Goal: Task Accomplishment & Management: Manage account settings

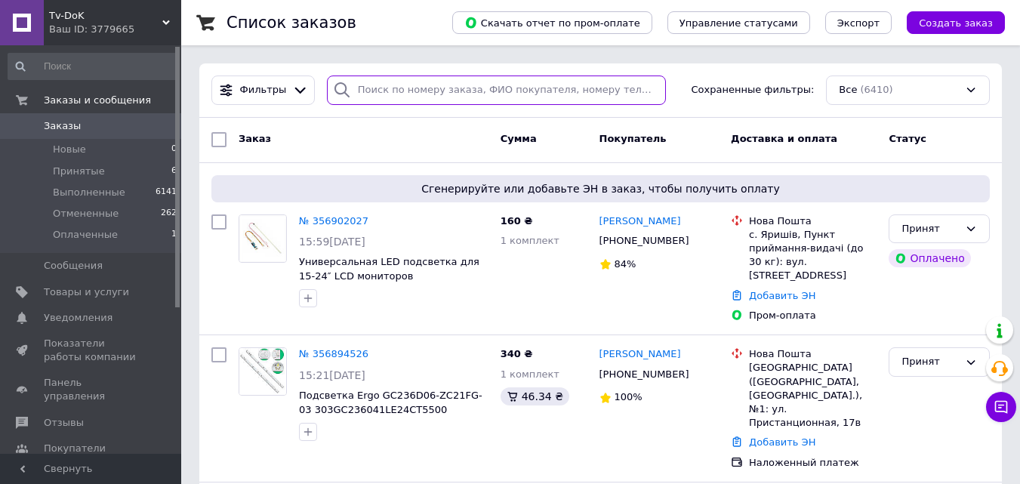
click at [385, 93] on input "search" at bounding box center [496, 89] width 339 height 29
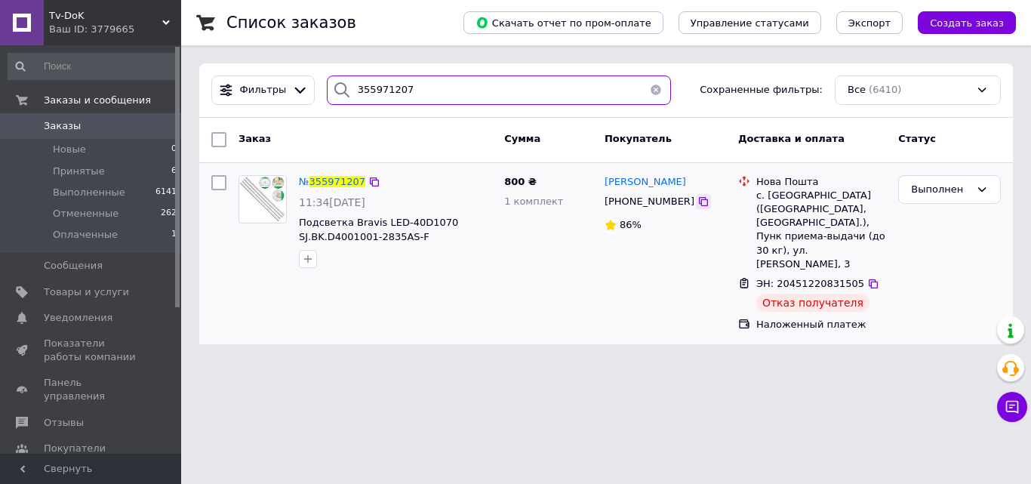
type input "355971207"
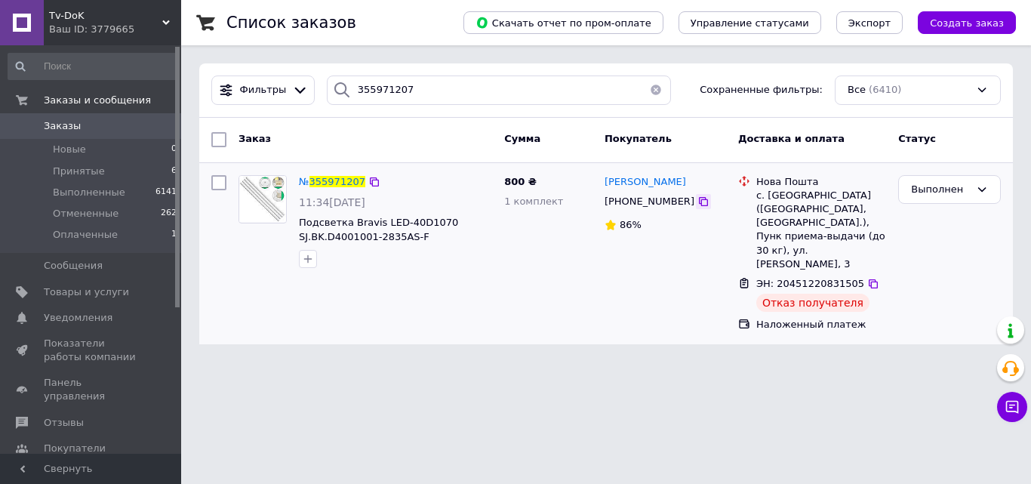
click at [699, 199] on icon at bounding box center [703, 201] width 9 height 9
click at [960, 266] on div "Выполнен" at bounding box center [949, 253] width 115 height 169
click at [635, 183] on span "[PERSON_NAME]" at bounding box center [646, 181] width 82 height 11
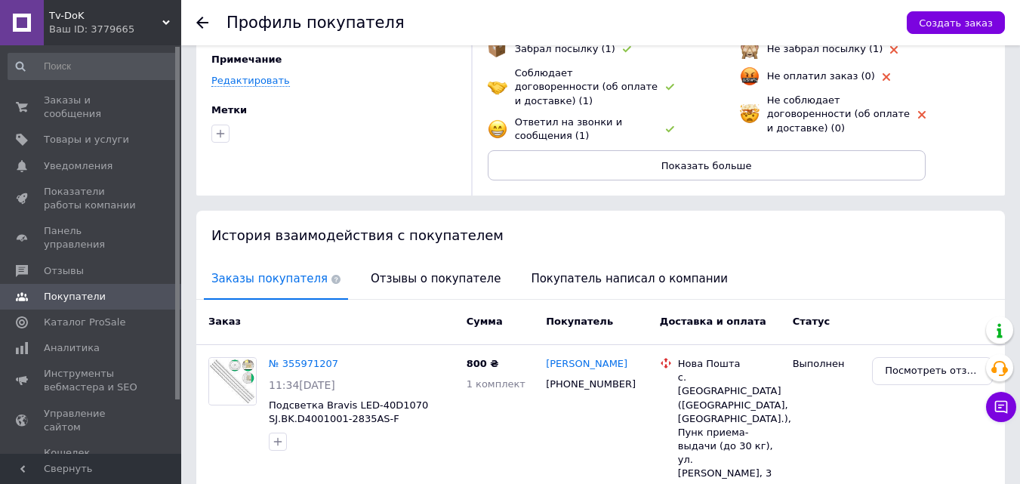
scroll to position [151, 0]
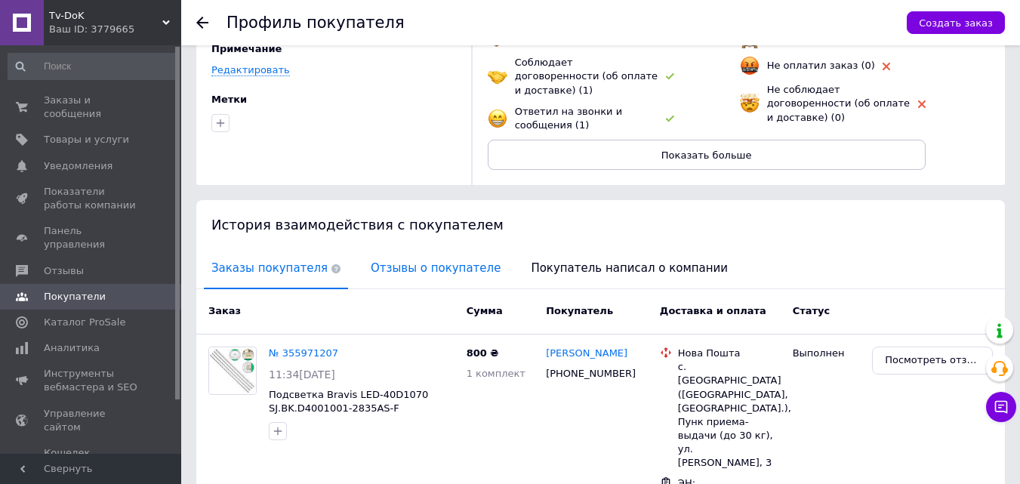
click at [421, 256] on span "Отзывы о покупателе" at bounding box center [435, 268] width 145 height 39
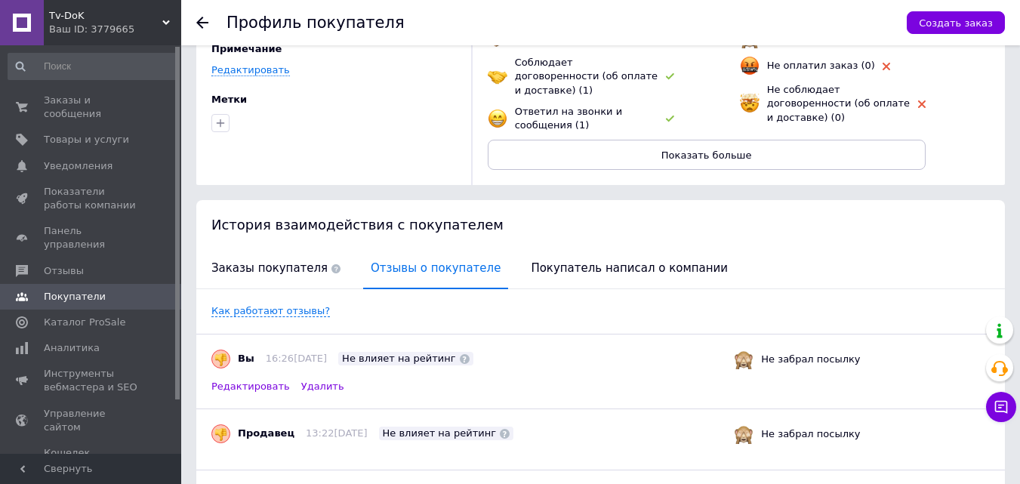
click at [234, 380] on span "Редактировать" at bounding box center [250, 387] width 79 height 14
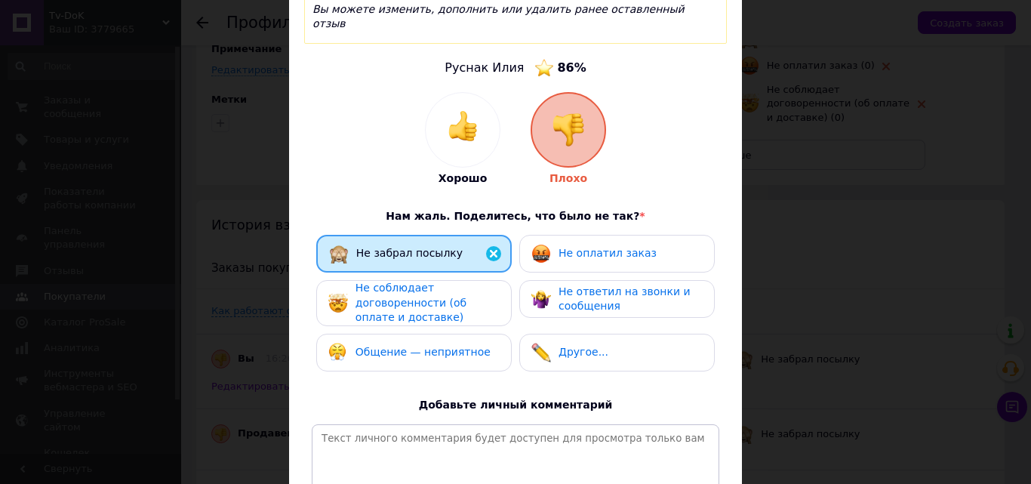
click at [604, 247] on span "Не оплатил заказ" at bounding box center [608, 253] width 98 height 12
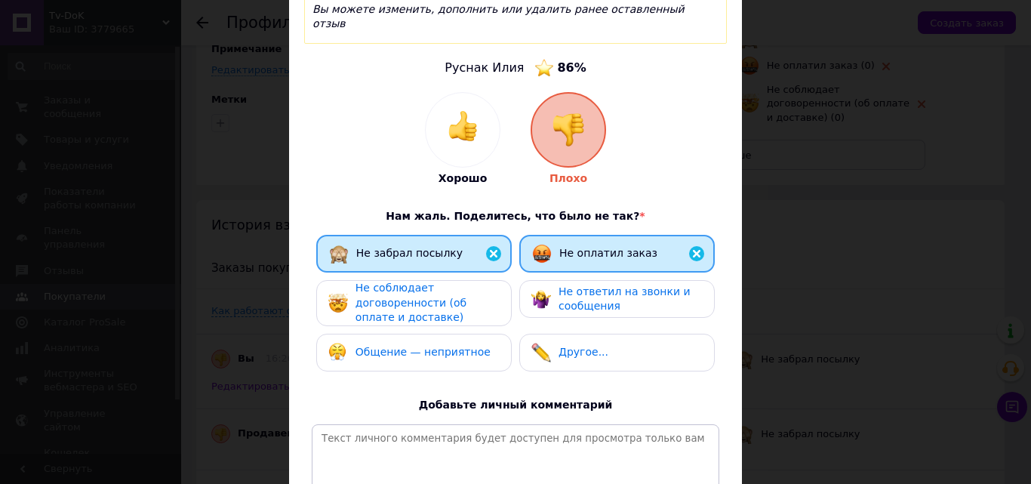
click at [574, 285] on span "Не ответил на звонки и сообщения" at bounding box center [625, 298] width 132 height 27
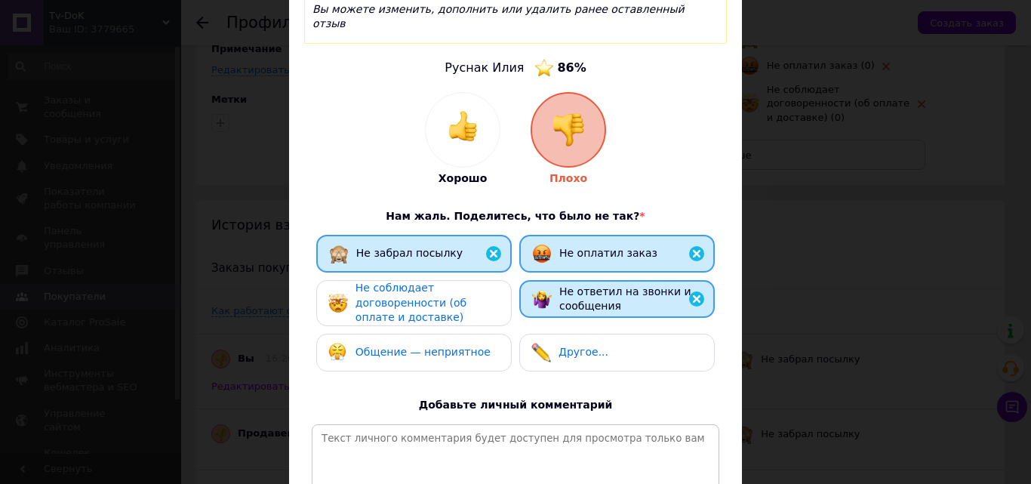
click at [408, 346] on span "Общение — неприятное" at bounding box center [423, 352] width 135 height 12
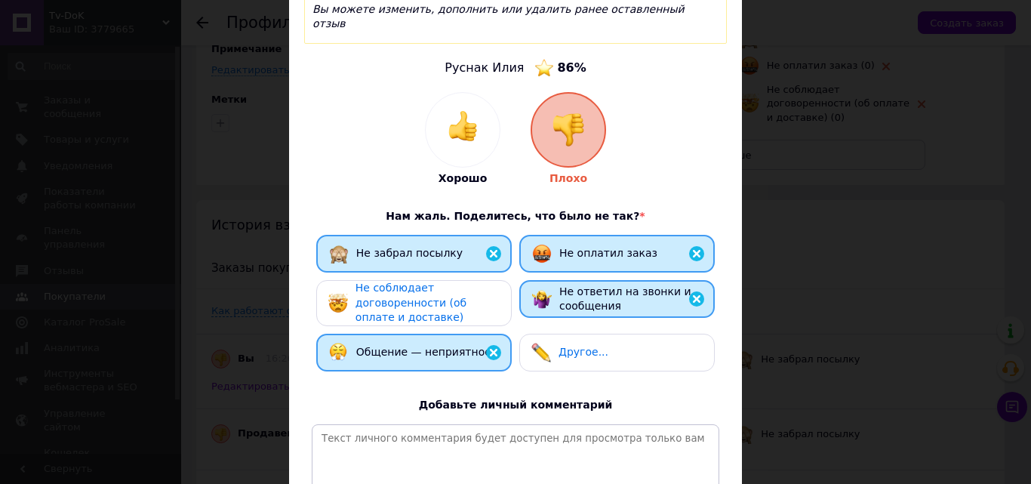
click at [445, 281] on div "Не соблюдает договоренности (об оплате и доставке)" at bounding box center [427, 303] width 143 height 45
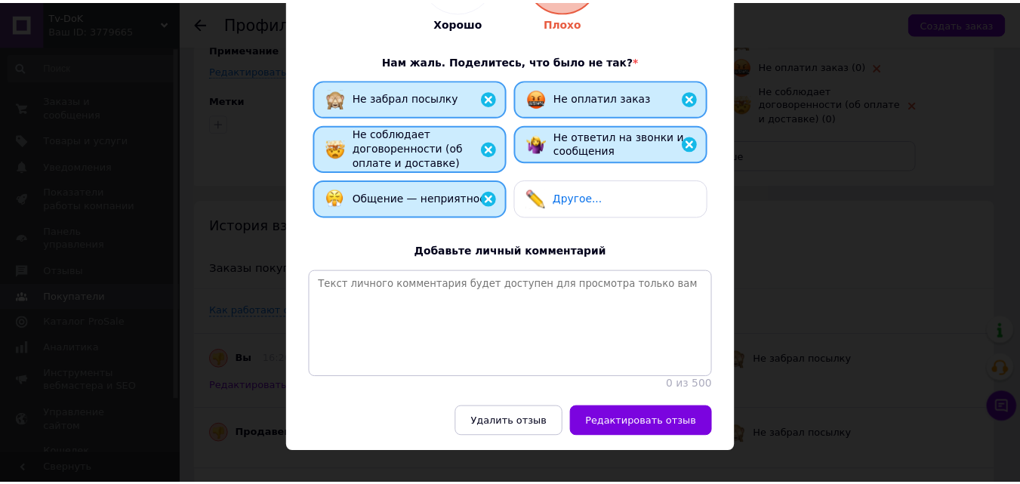
scroll to position [310, 0]
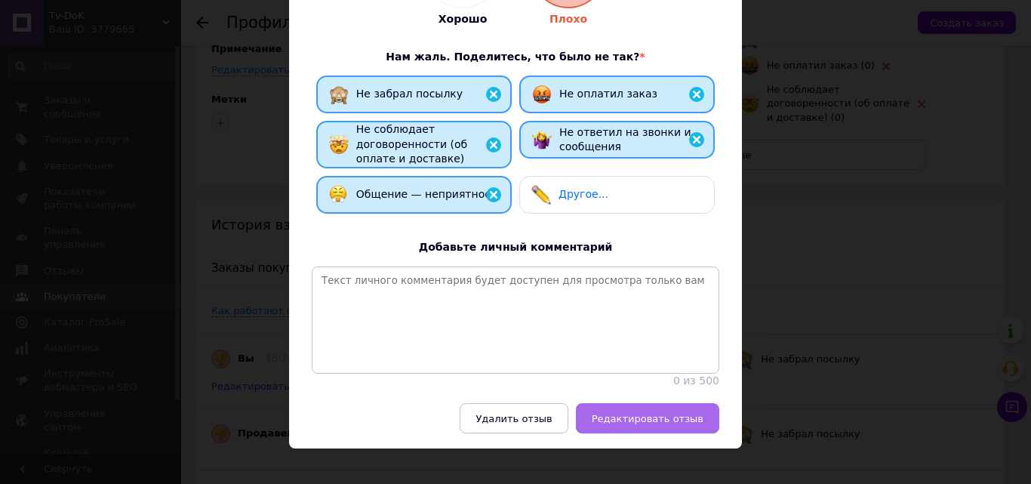
click at [639, 413] on span "Редактировать отзыв" at bounding box center [648, 418] width 112 height 11
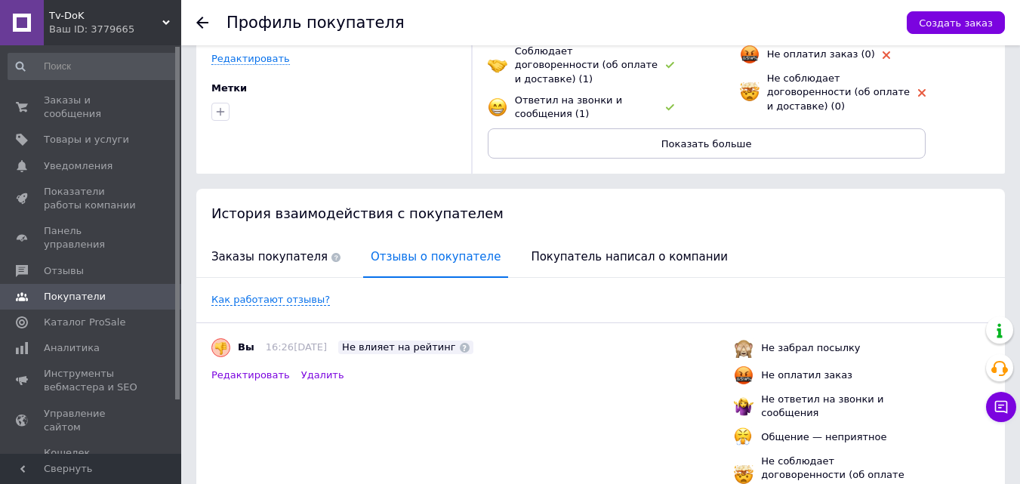
scroll to position [0, 0]
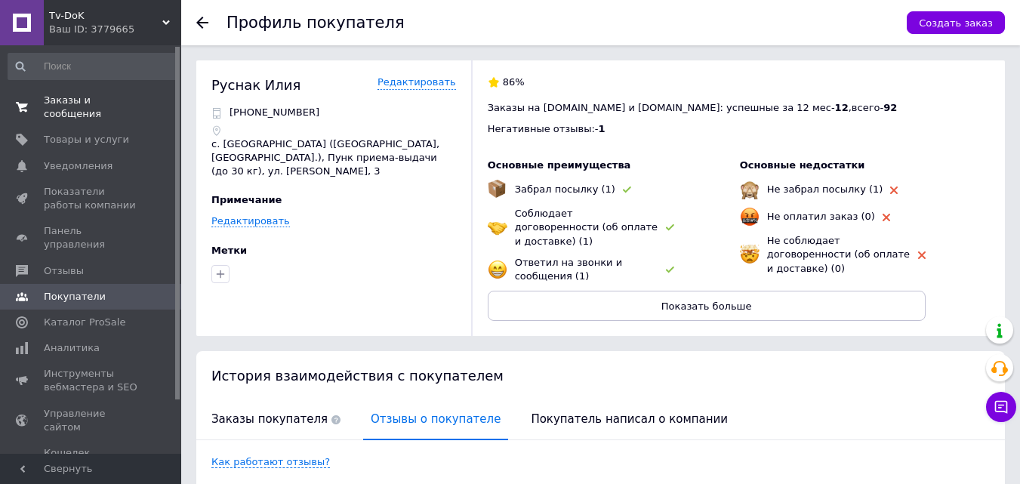
click at [51, 100] on span "Заказы и сообщения" at bounding box center [92, 107] width 96 height 27
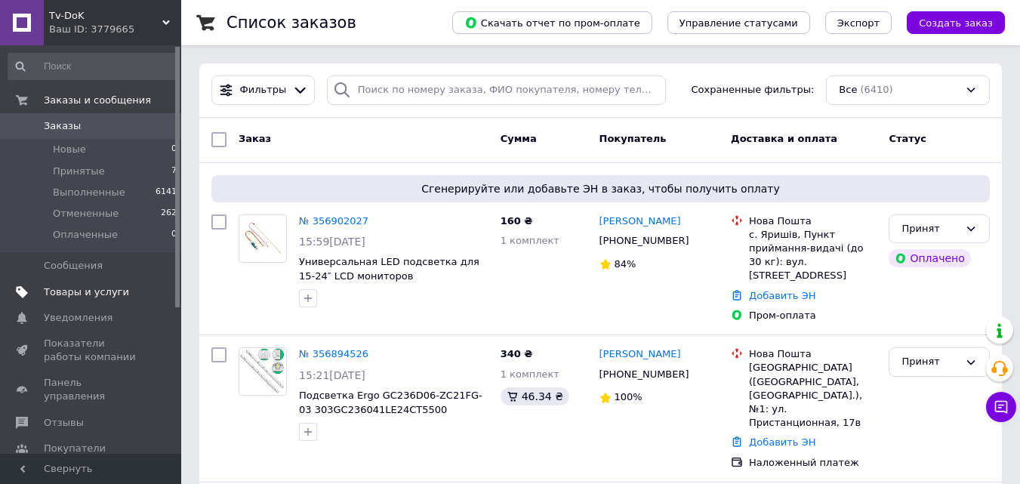
click at [71, 288] on span "Товары и услуги" at bounding box center [86, 292] width 85 height 14
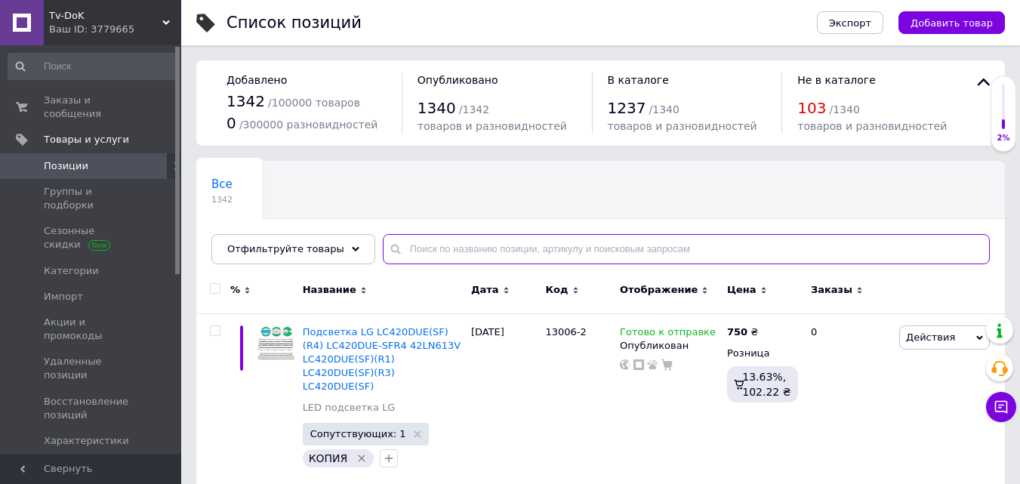
click at [427, 244] on input "text" at bounding box center [686, 249] width 607 height 30
paste input "13022"
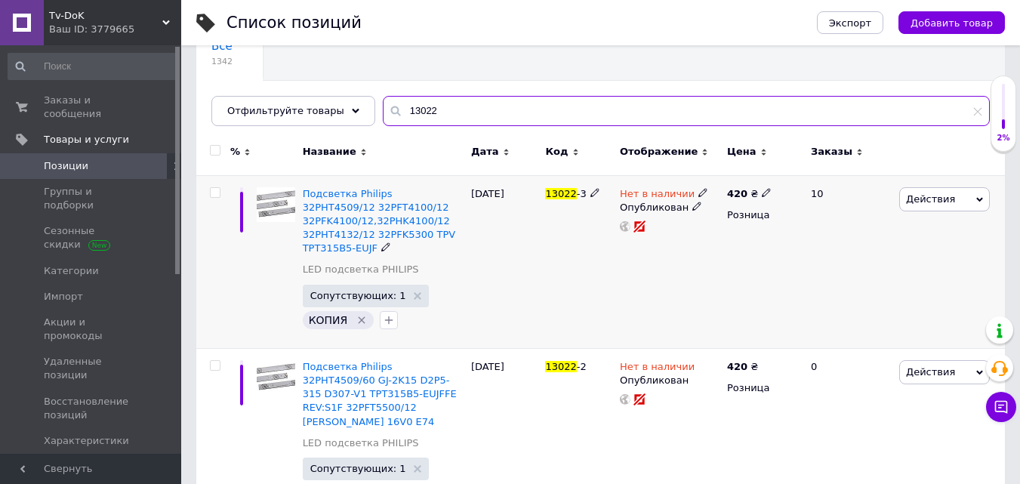
scroll to position [151, 0]
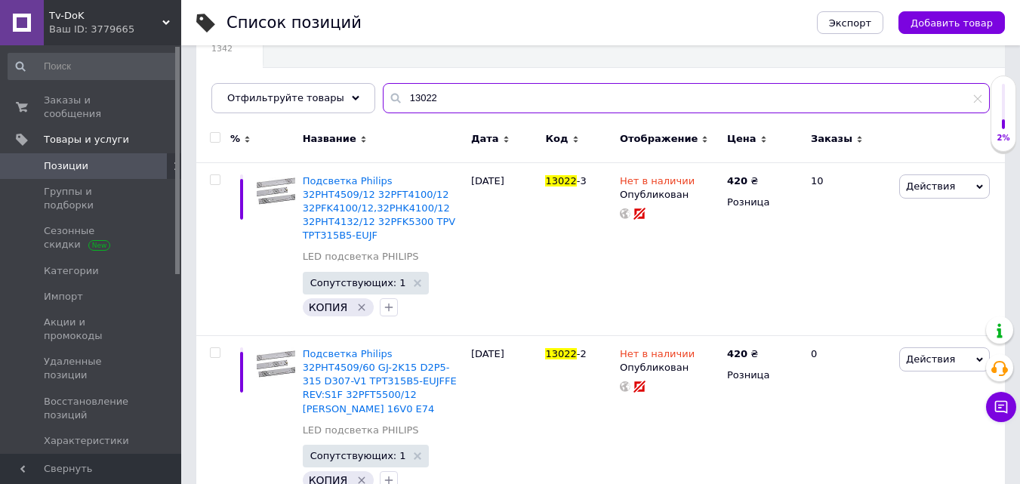
type input "13022"
click at [217, 135] on input "checkbox" at bounding box center [215, 138] width 10 height 10
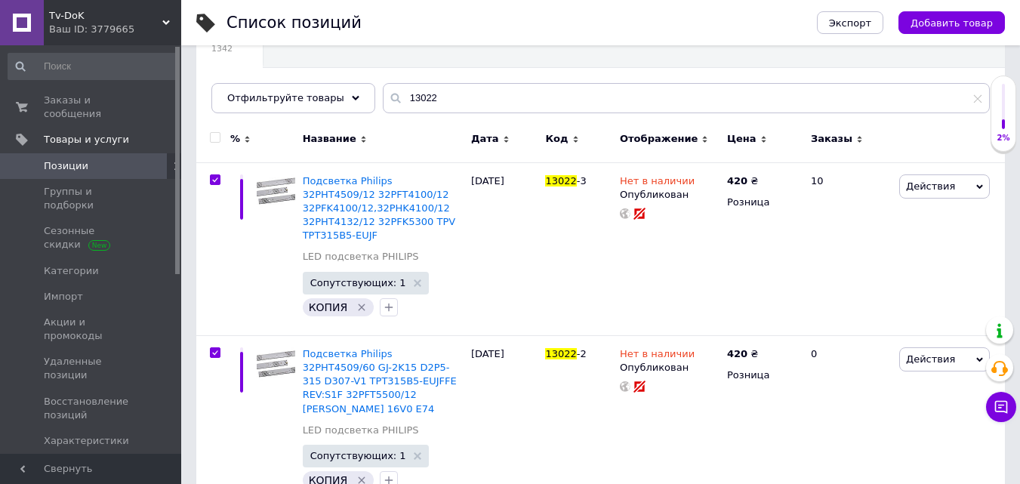
checkbox input "true"
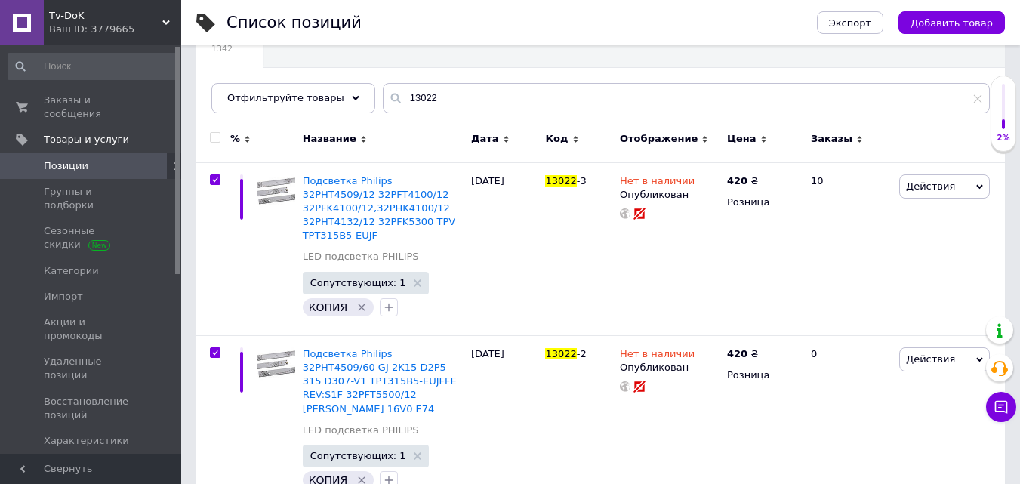
checkbox input "true"
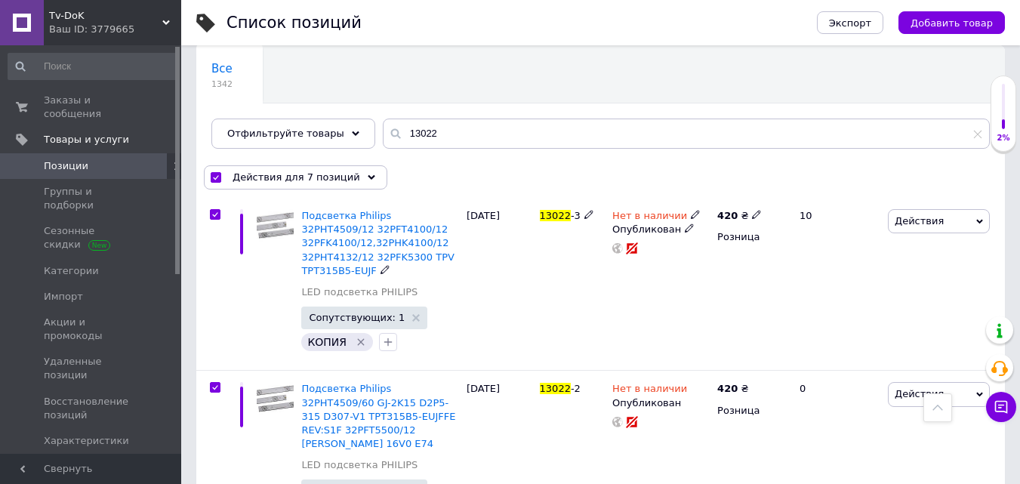
scroll to position [0, 0]
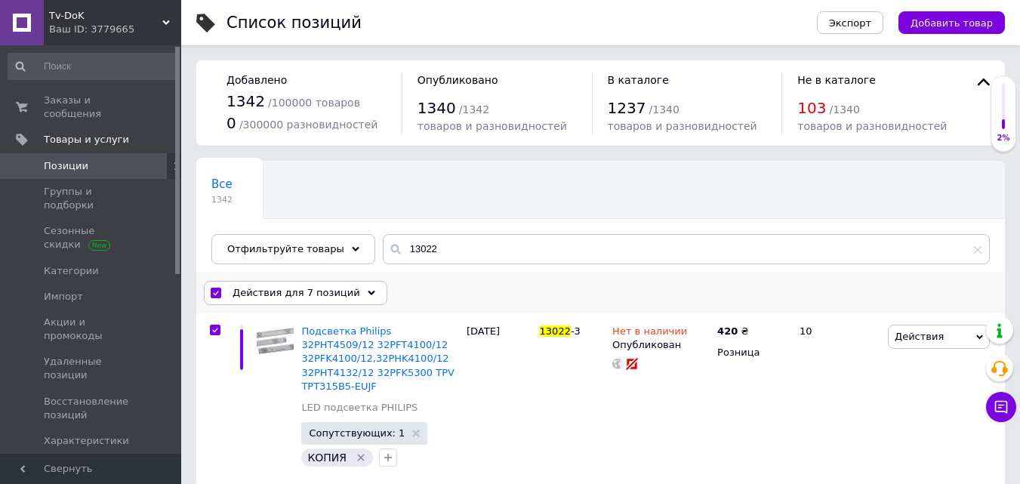
click at [344, 290] on div "Действия для 7 позиций" at bounding box center [295, 293] width 183 height 24
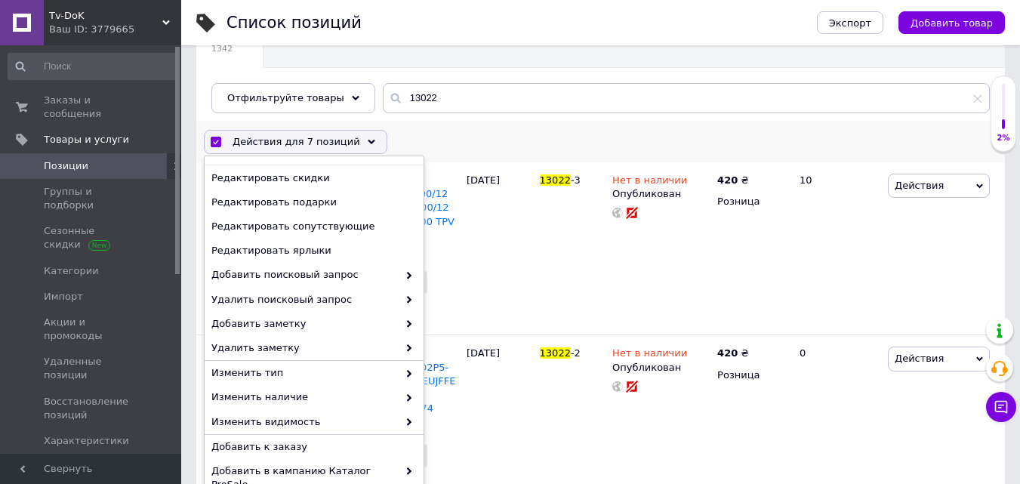
scroll to position [150, 0]
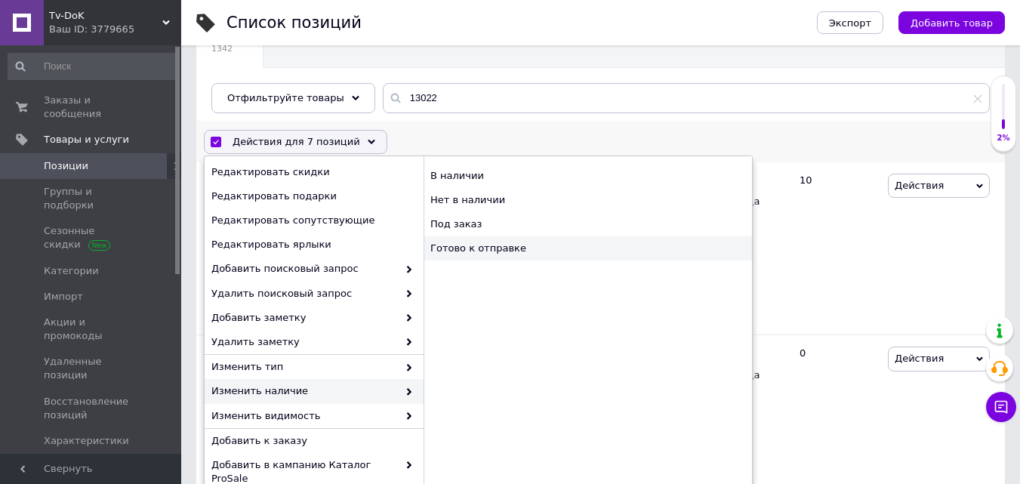
click at [491, 250] on div "Готово к отправке" at bounding box center [588, 248] width 328 height 24
checkbox input "false"
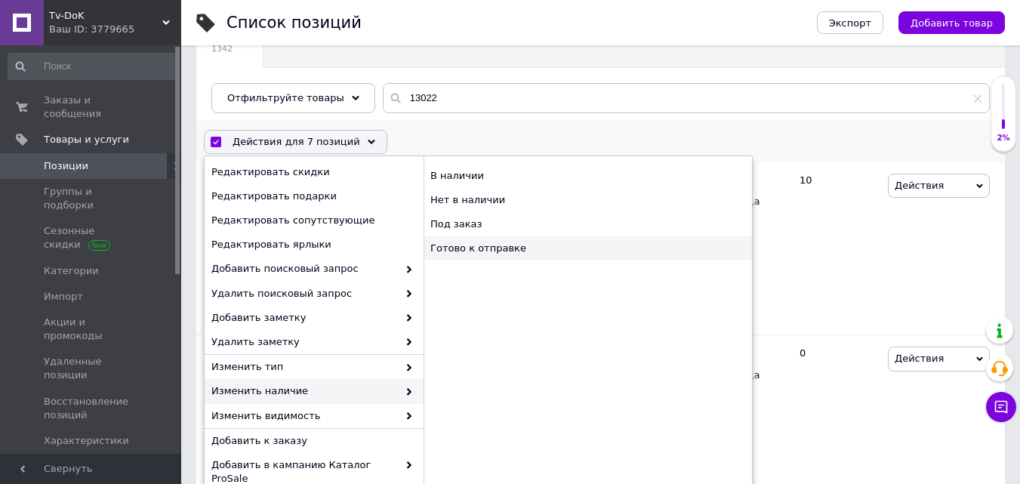
checkbox input "false"
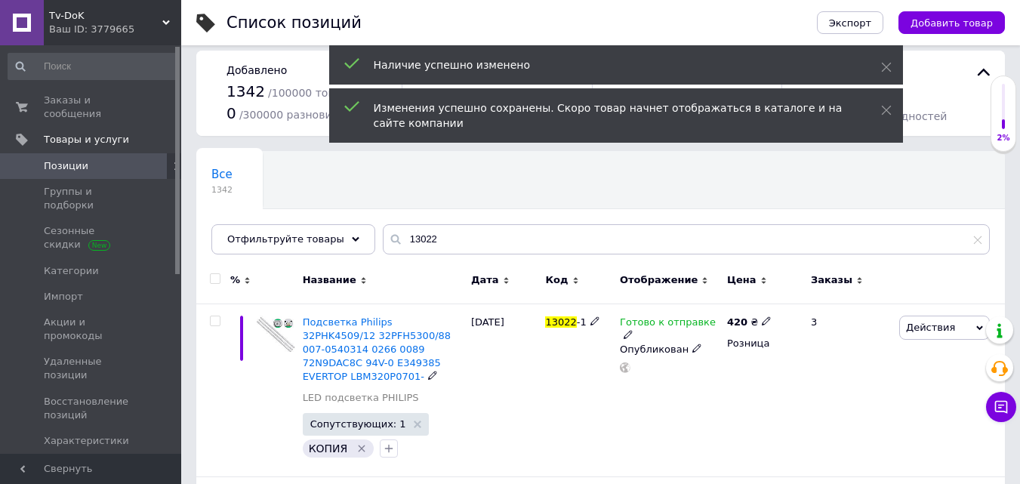
scroll to position [0, 0]
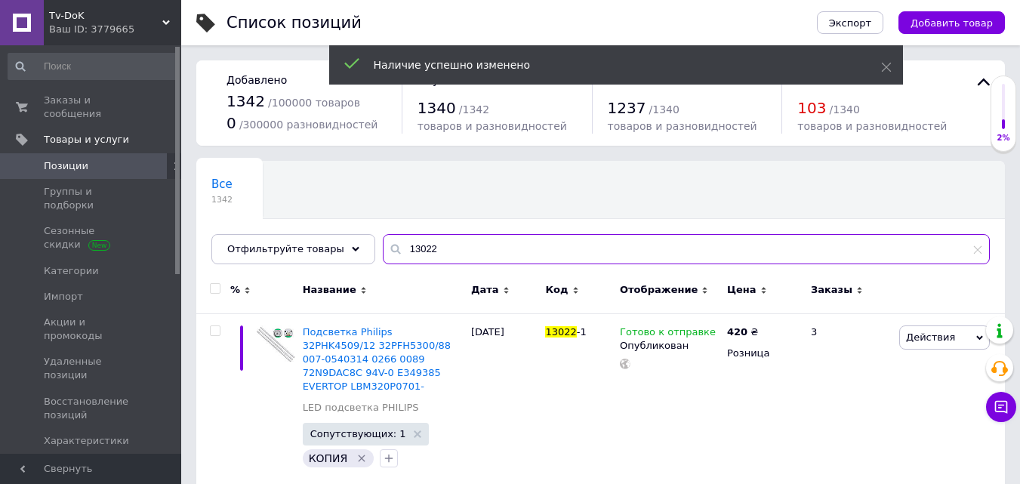
click at [439, 249] on input "13022" at bounding box center [686, 249] width 607 height 30
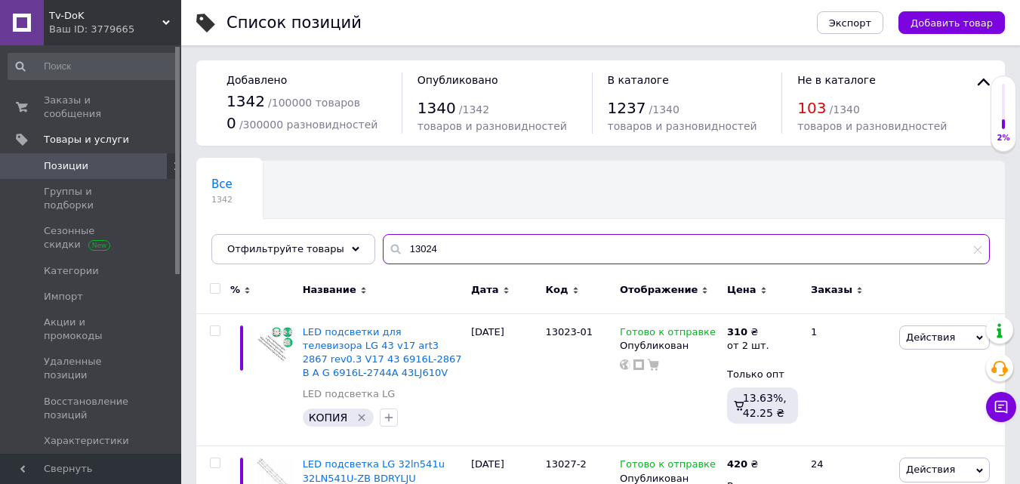
drag, startPoint x: 430, startPoint y: 247, endPoint x: 385, endPoint y: 252, distance: 45.6
click at [385, 252] on input "13024" at bounding box center [686, 249] width 607 height 30
paste input "9"
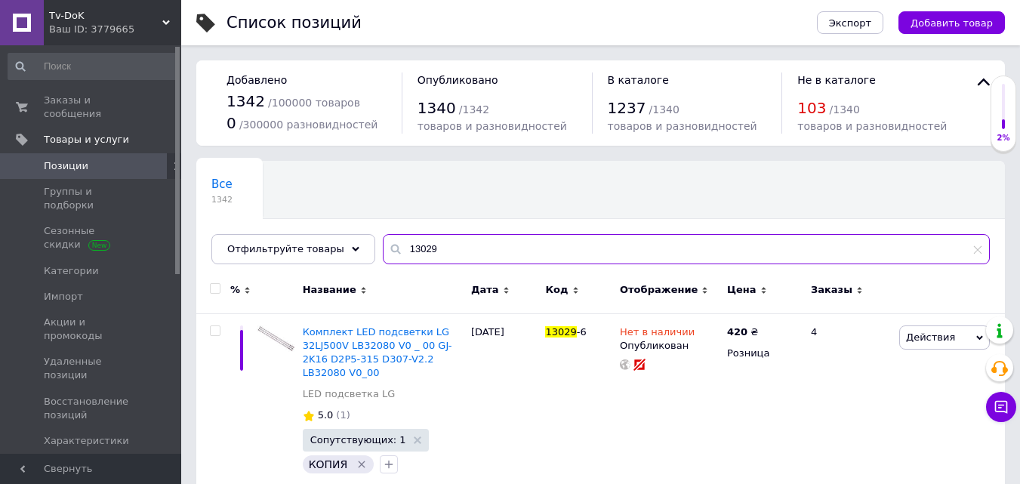
scroll to position [75, 0]
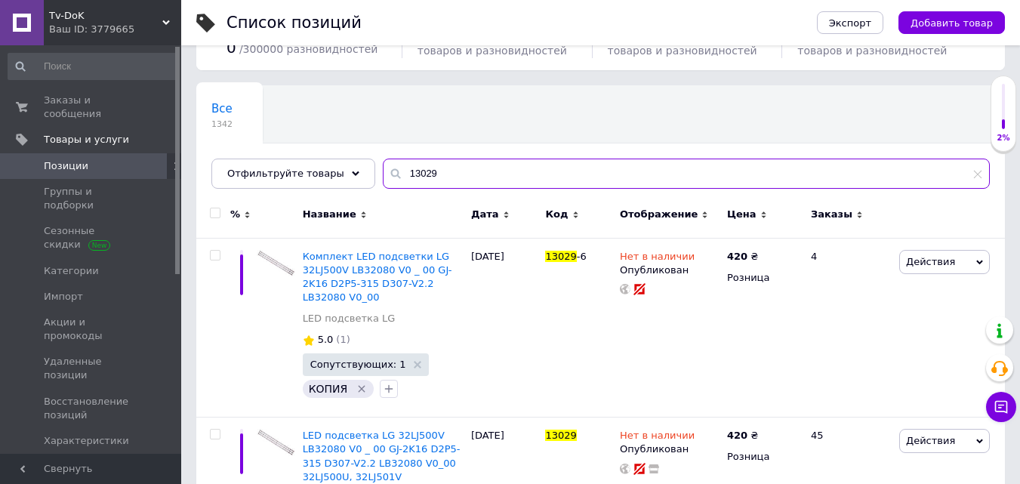
type input "13029"
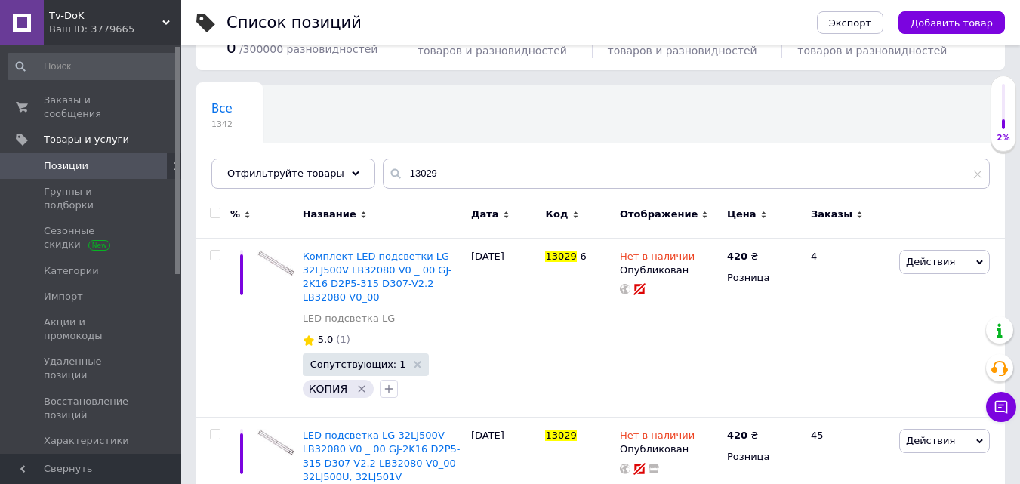
click at [214, 214] on input "checkbox" at bounding box center [215, 213] width 10 height 10
checkbox input "true"
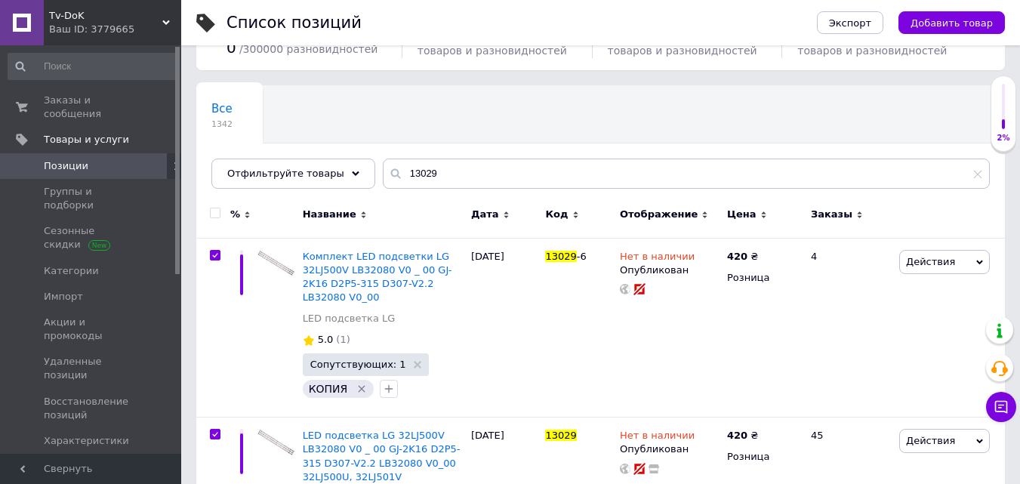
checkbox input "true"
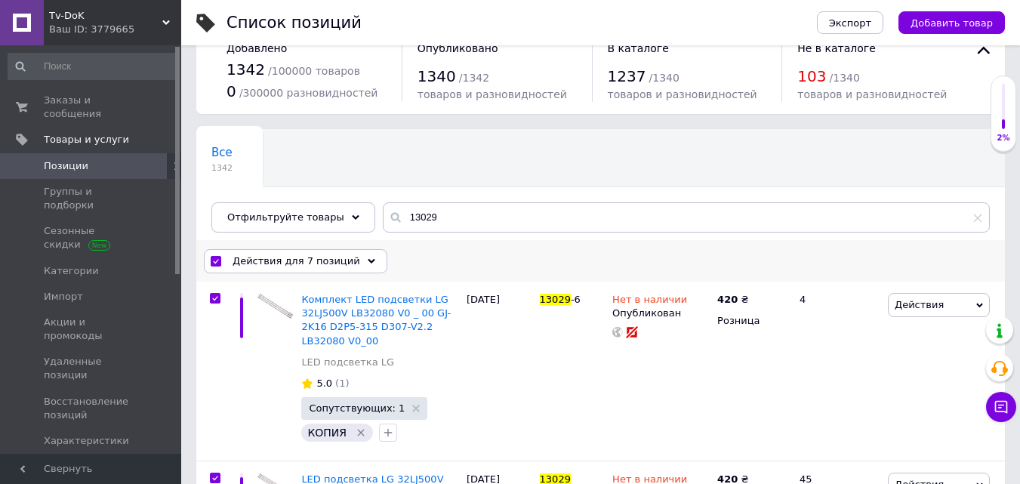
scroll to position [0, 0]
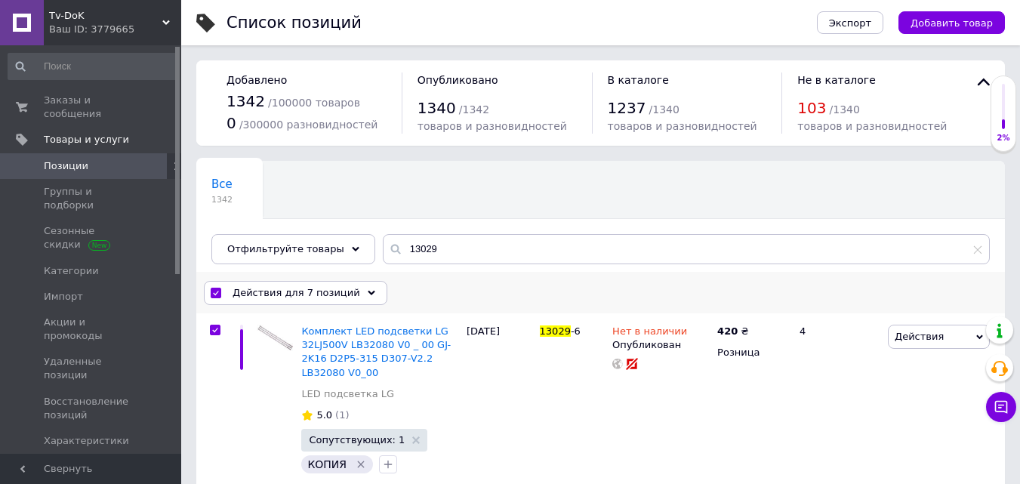
click at [347, 289] on div "Действия для 7 позиций" at bounding box center [295, 293] width 183 height 24
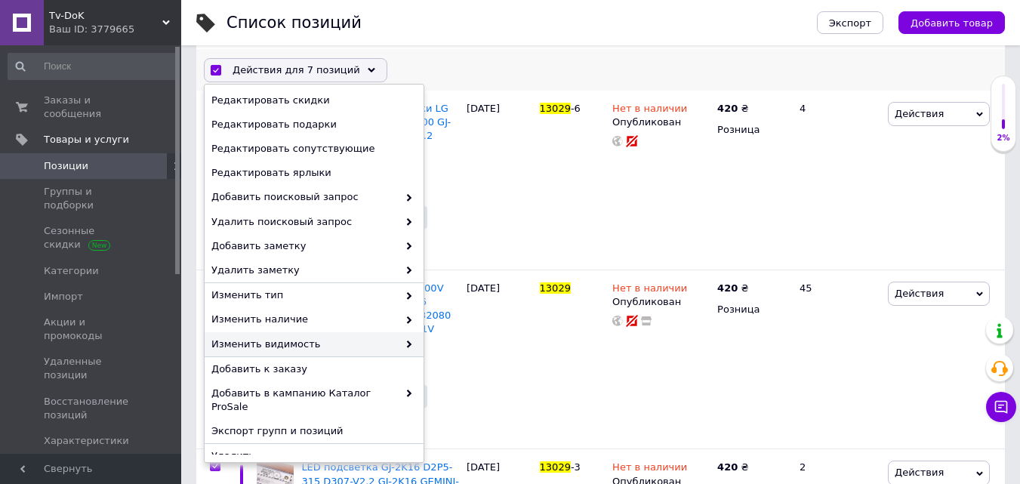
scroll to position [226, 0]
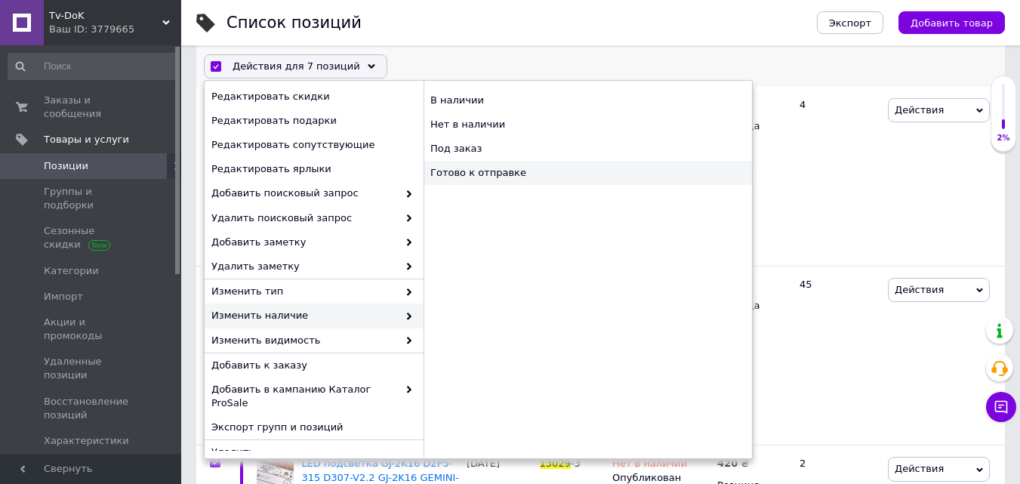
click at [483, 172] on div "Готово к отправке" at bounding box center [588, 173] width 328 height 24
checkbox input "false"
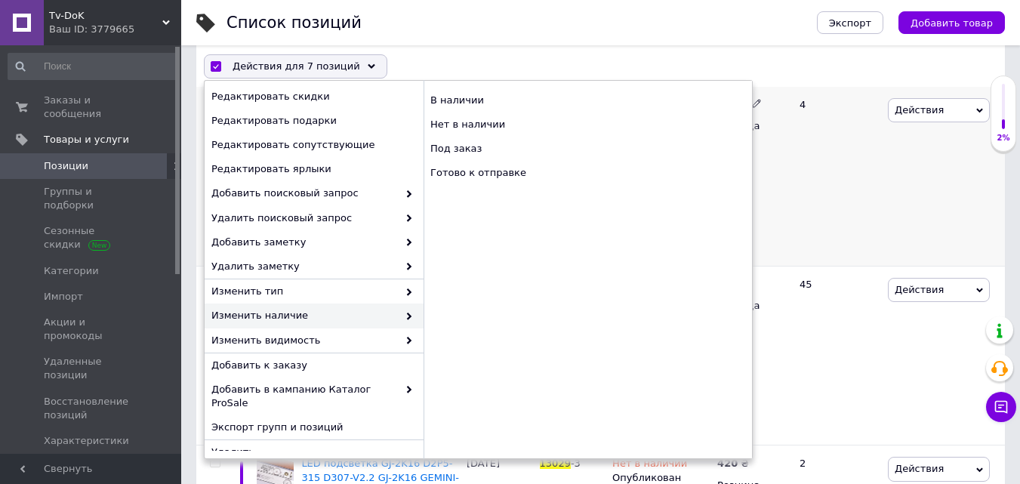
checkbox input "false"
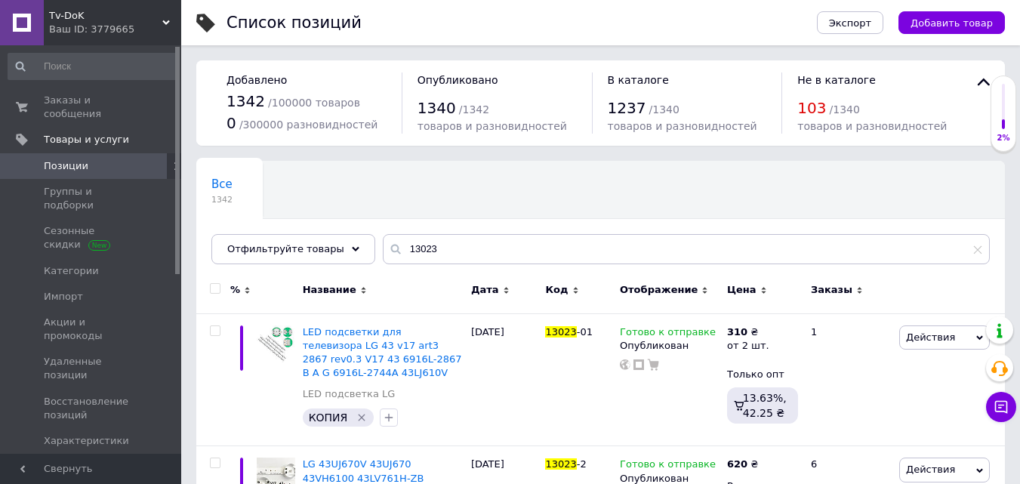
type input "13022"
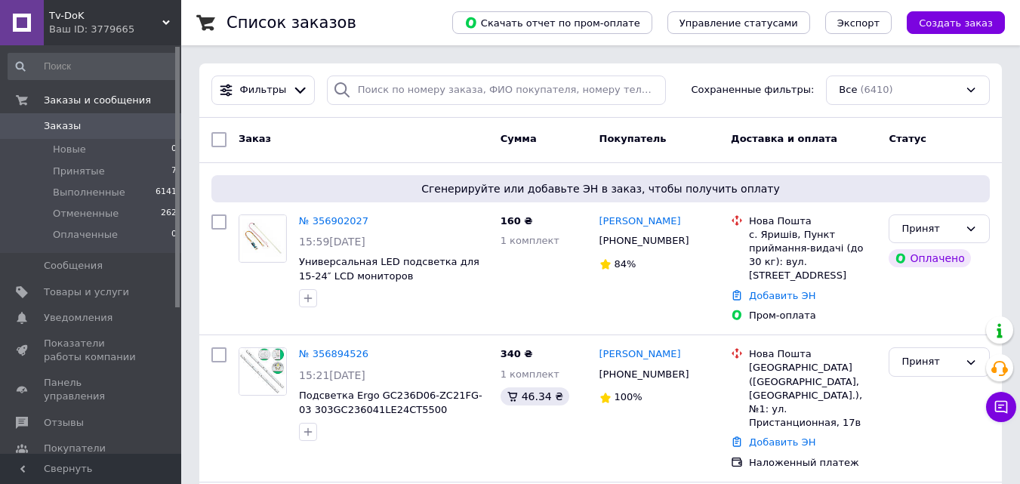
click at [56, 124] on span "Заказы" at bounding box center [62, 126] width 37 height 14
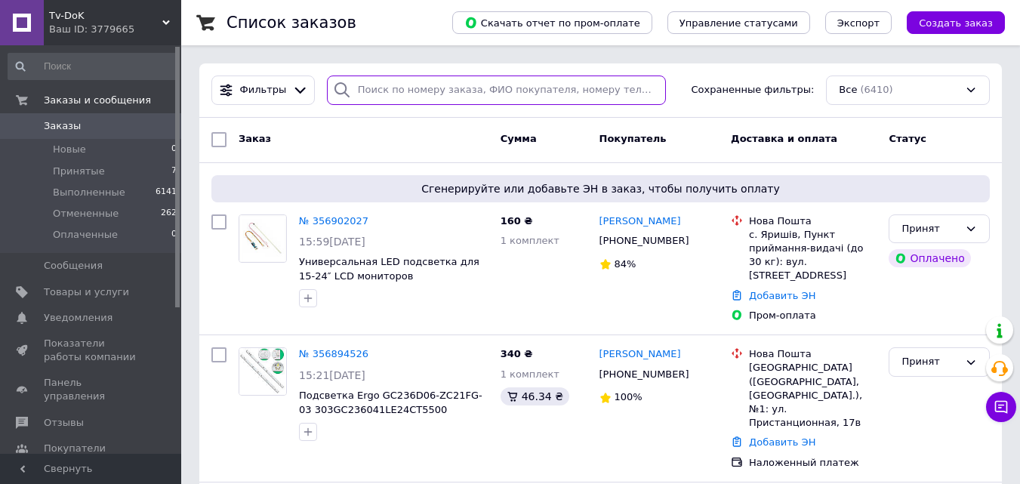
click at [390, 87] on input "search" at bounding box center [496, 89] width 339 height 29
paste input "[PHONE_NUMBER]"
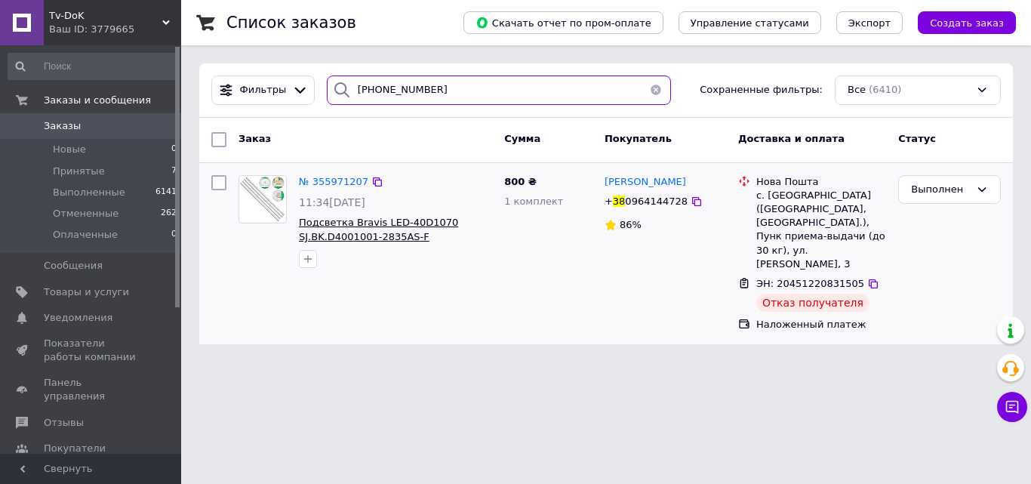
type input "[PHONE_NUMBER]"
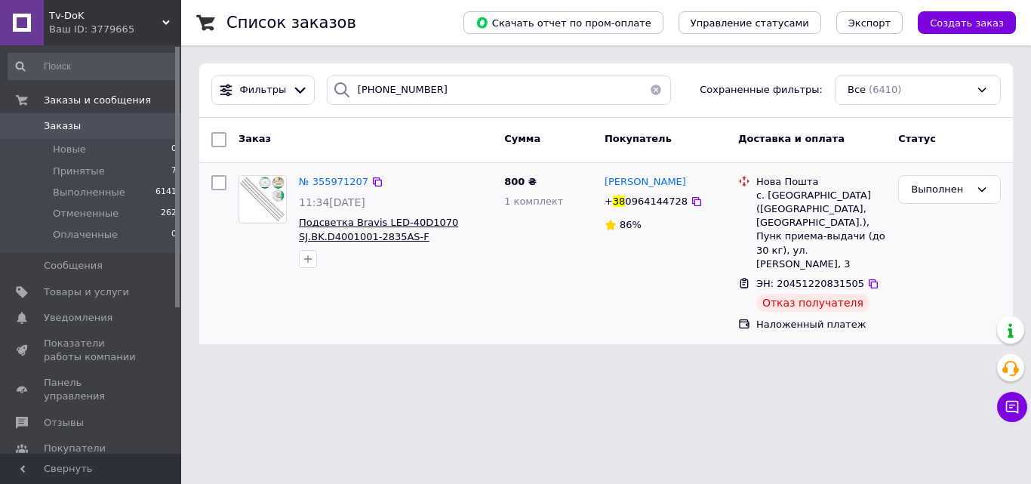
click at [414, 227] on span "Подсветка Bravis LED-40D1070 SJ.BK.D4001001-2835AS-F 1.14.FD400006 Supra STV-LC…" at bounding box center [378, 244] width 159 height 54
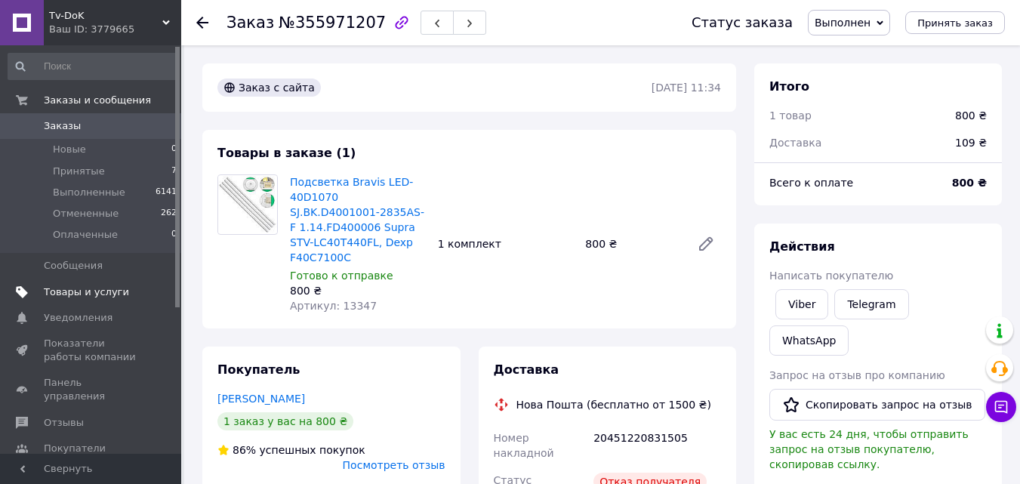
click at [68, 292] on span "Товары и услуги" at bounding box center [86, 292] width 85 height 14
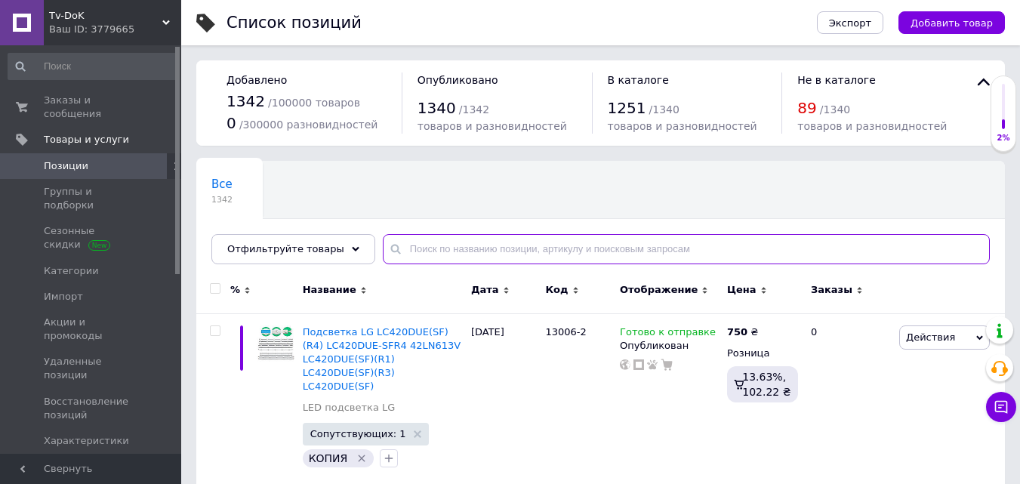
click at [400, 250] on input "text" at bounding box center [686, 249] width 607 height 30
paste input "13227"
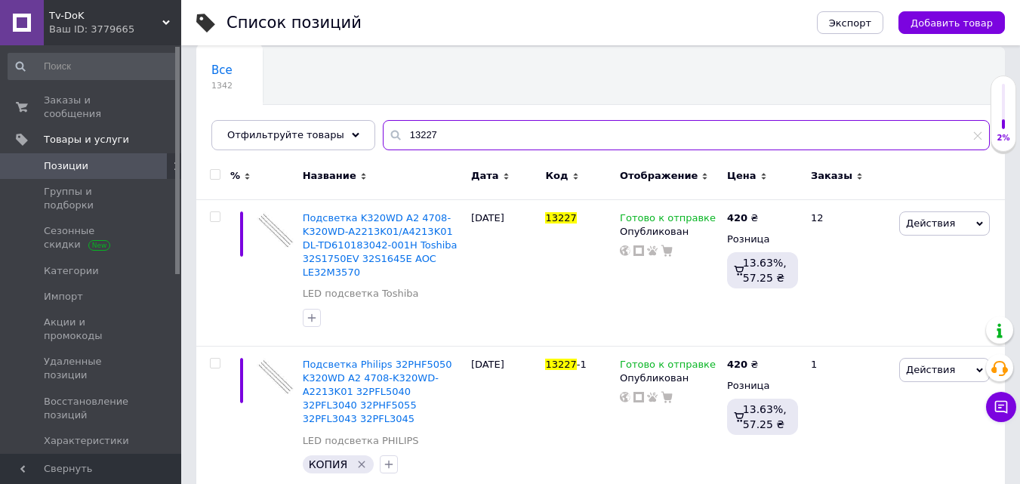
scroll to position [124, 0]
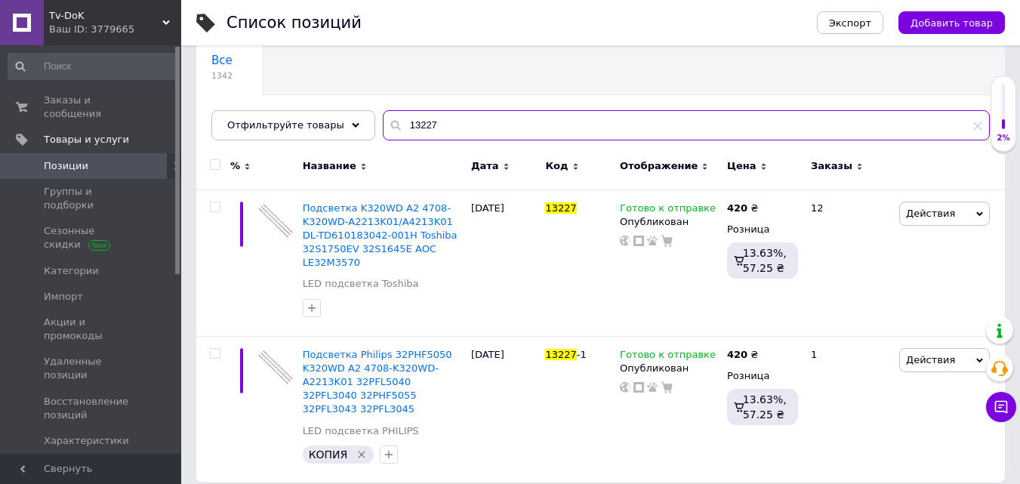
drag, startPoint x: 405, startPoint y: 130, endPoint x: 377, endPoint y: 125, distance: 28.4
click at [383, 125] on div "13227" at bounding box center [686, 125] width 607 height 30
paste input "019"
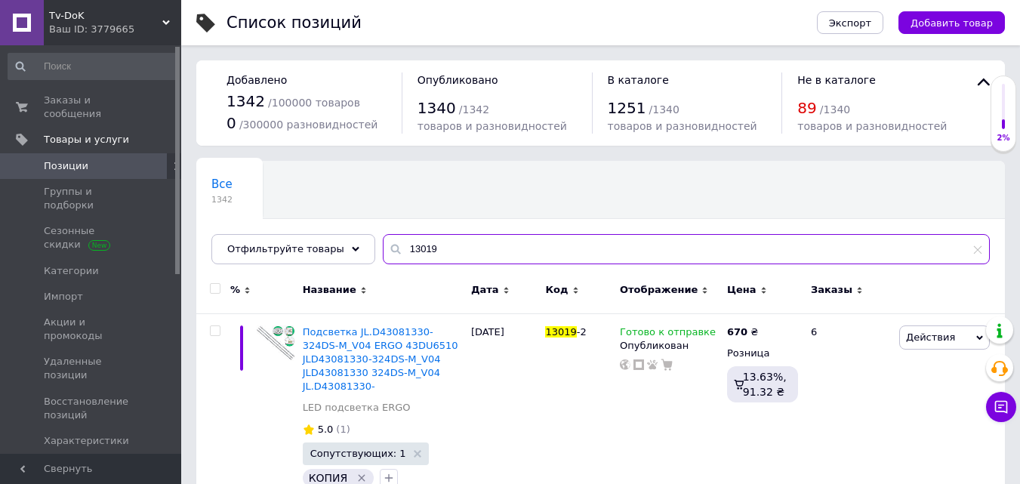
drag, startPoint x: 414, startPoint y: 244, endPoint x: 384, endPoint y: 248, distance: 30.4
click at [384, 248] on div "13019" at bounding box center [686, 249] width 607 height 30
paste input "97"
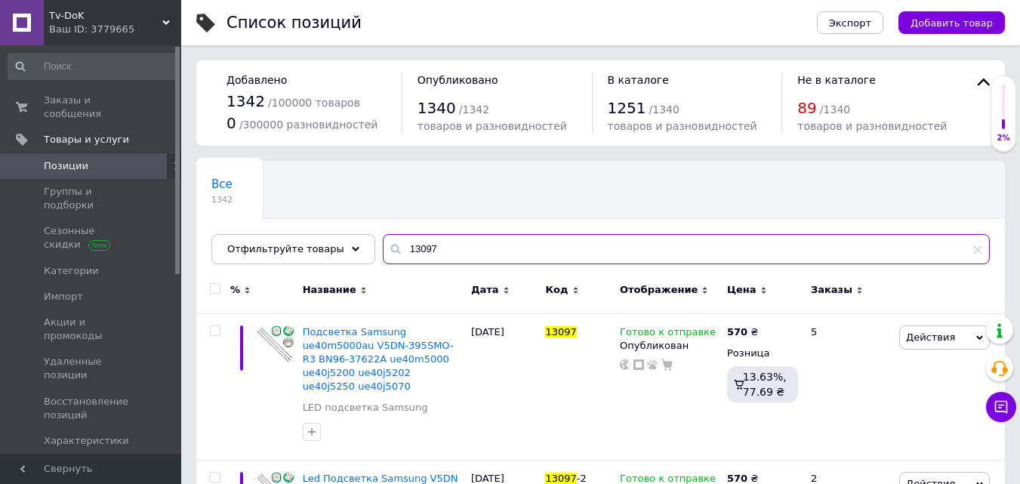
drag, startPoint x: 426, startPoint y: 243, endPoint x: 377, endPoint y: 251, distance: 49.8
click at [383, 251] on div "13097" at bounding box center [686, 249] width 607 height 30
paste input "190"
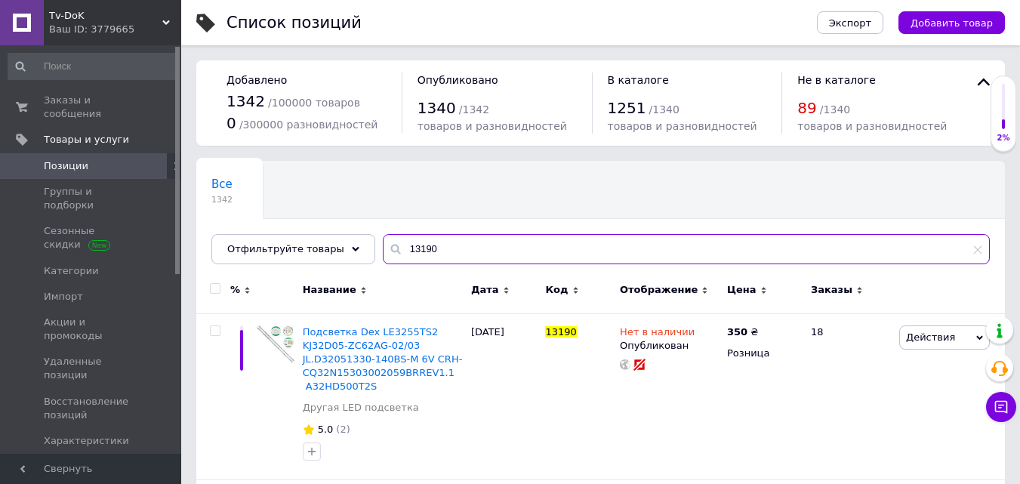
drag, startPoint x: 435, startPoint y: 251, endPoint x: 386, endPoint y: 251, distance: 49.1
click at [386, 251] on input "13190" at bounding box center [686, 249] width 607 height 30
paste input "203"
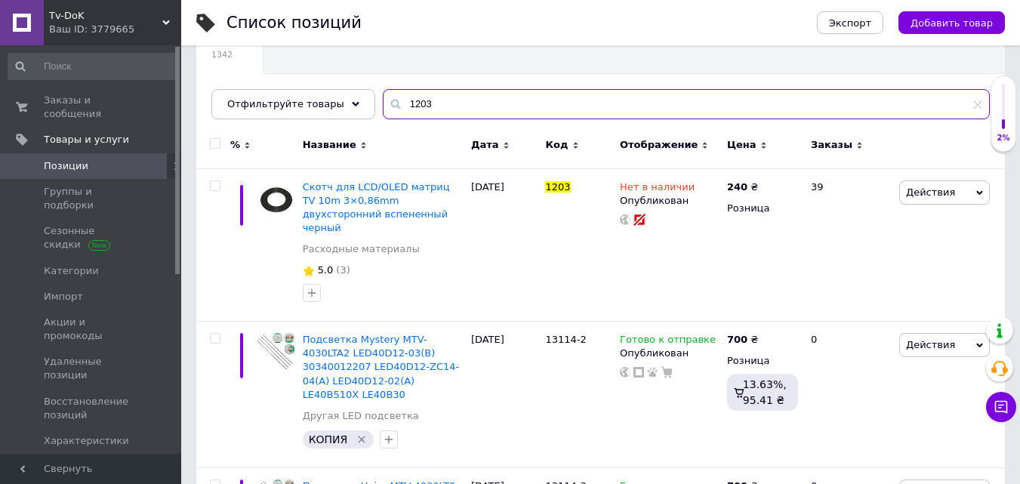
scroll to position [151, 0]
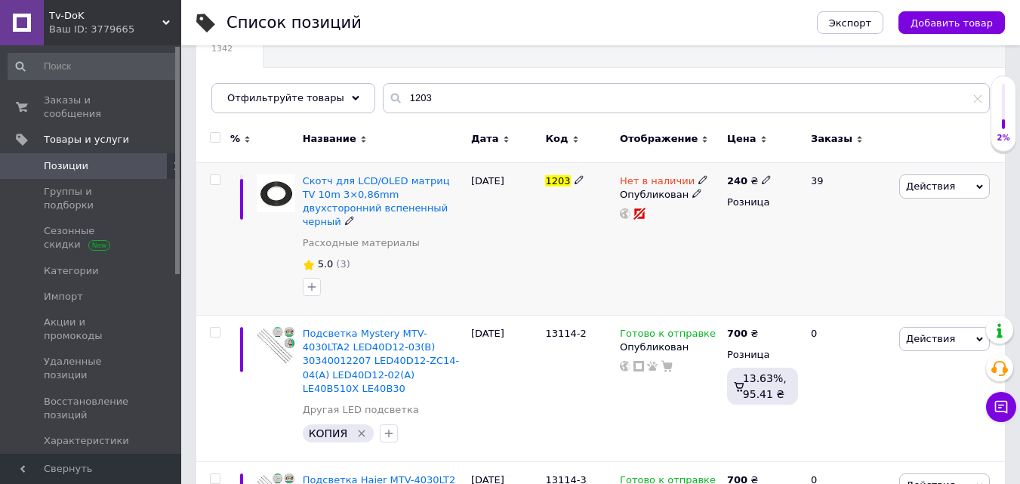
click at [698, 178] on icon at bounding box center [702, 179] width 9 height 9
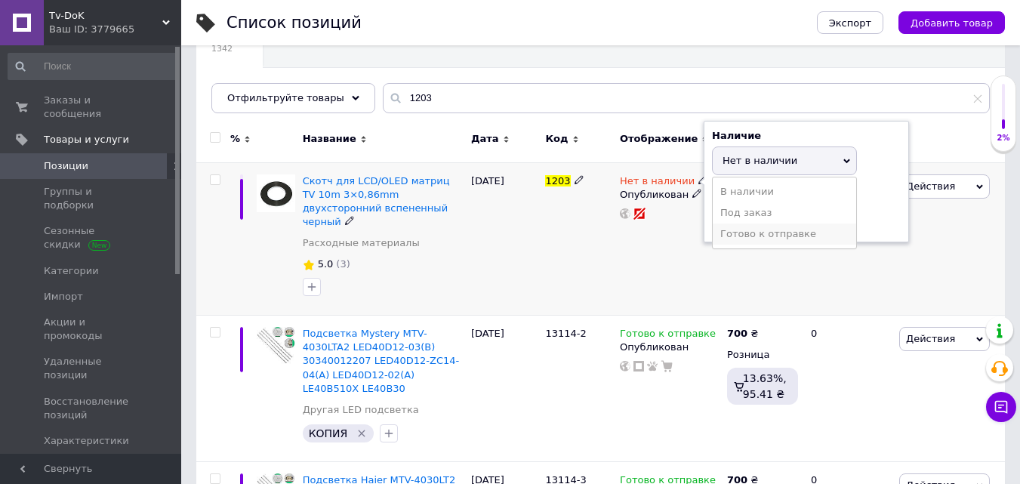
click at [752, 232] on li "Готово к отправке" at bounding box center [784, 233] width 143 height 21
click at [964, 265] on div "Действия Редактировать Поднять в начало группы Копировать Скидка Подарок Сопутс…" at bounding box center [949, 238] width 109 height 153
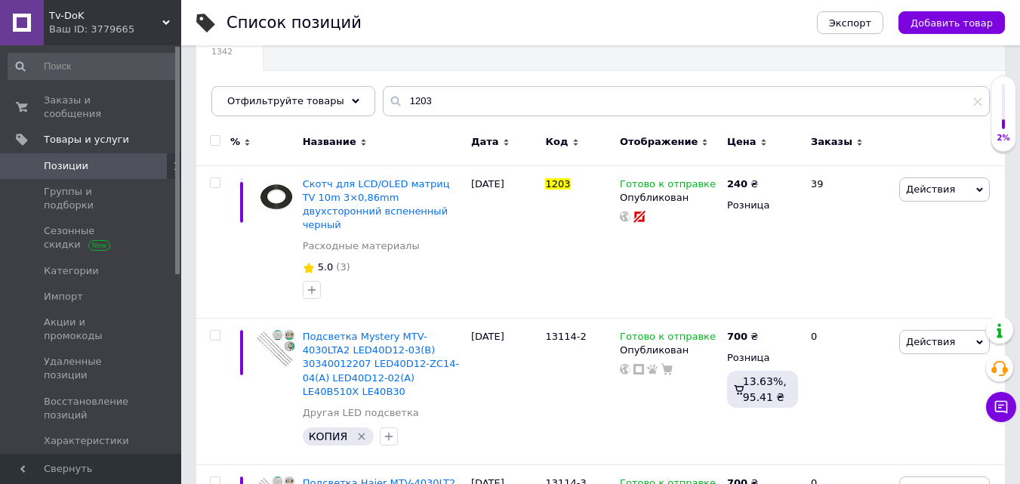
scroll to position [126, 0]
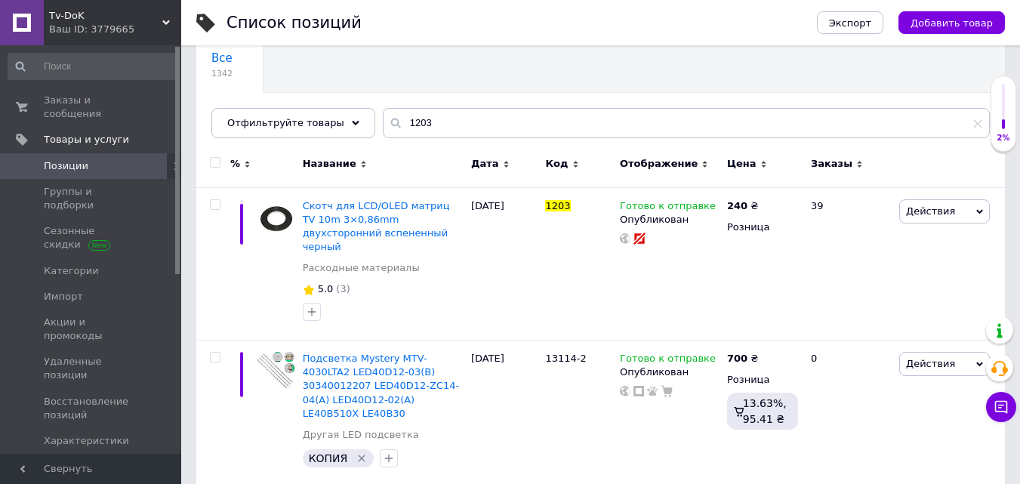
type input "13190"
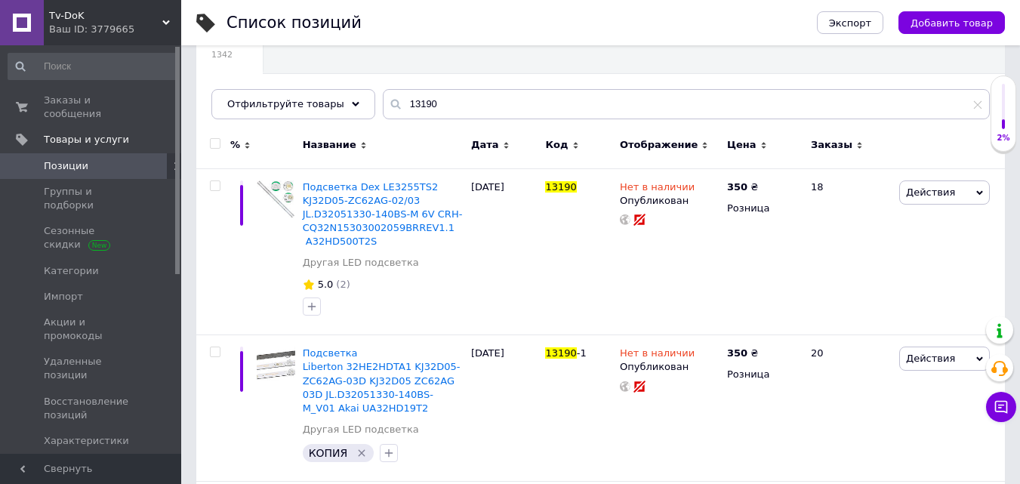
scroll to position [151, 0]
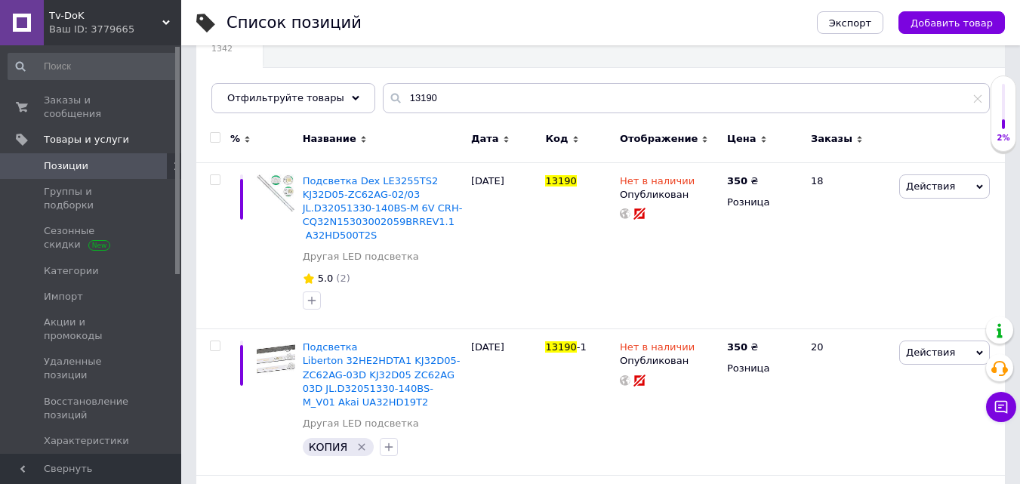
click at [212, 137] on input "checkbox" at bounding box center [215, 138] width 10 height 10
checkbox input "true"
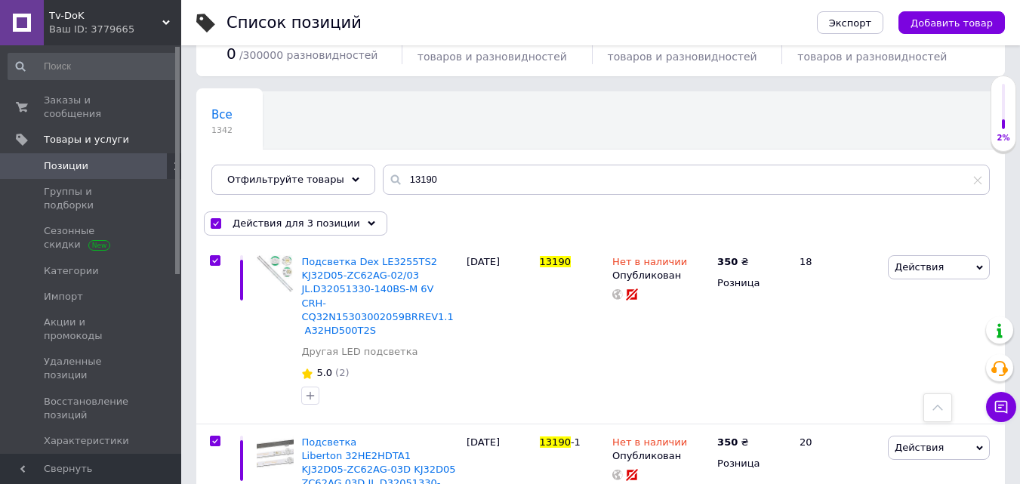
scroll to position [44, 0]
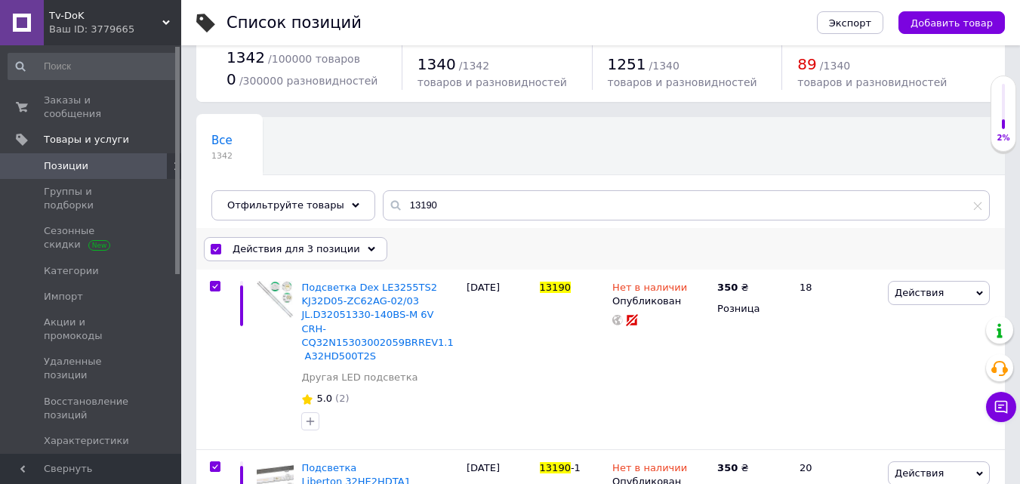
click at [368, 250] on icon at bounding box center [372, 249] width 8 height 8
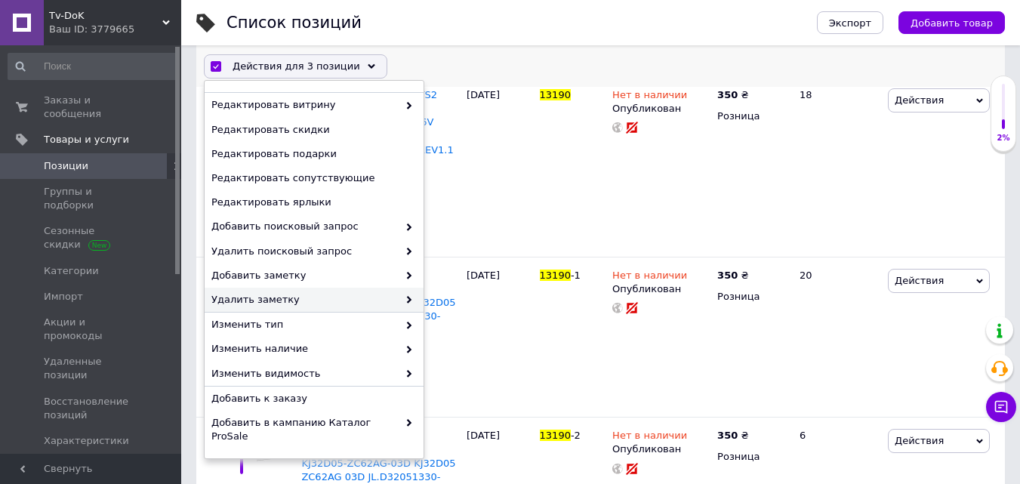
scroll to position [150, 0]
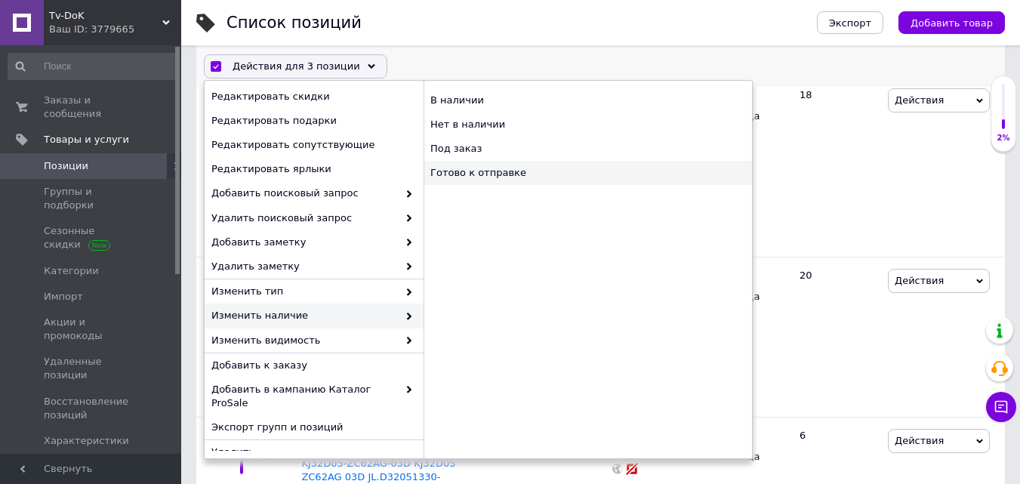
click at [475, 172] on div "Готово к отправке" at bounding box center [588, 173] width 328 height 24
checkbox input "false"
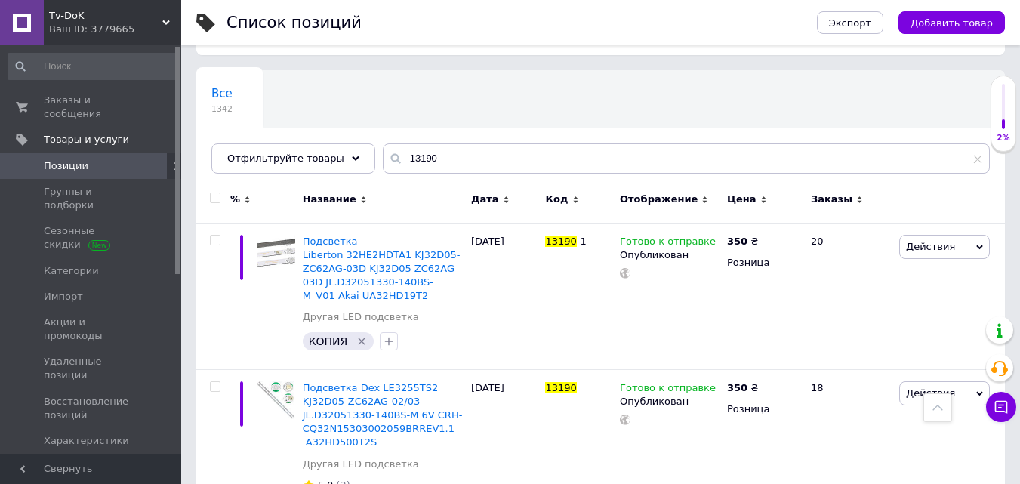
scroll to position [88, 0]
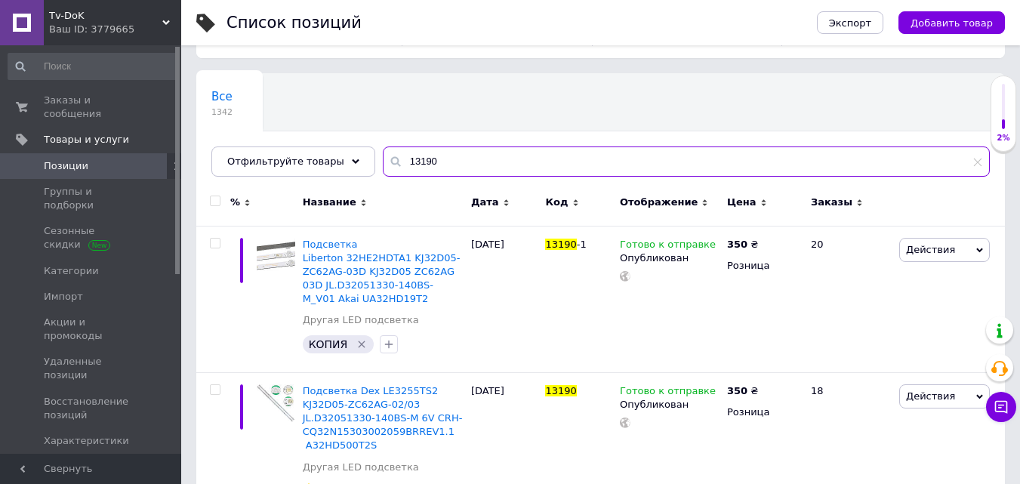
drag, startPoint x: 428, startPoint y: 156, endPoint x: 370, endPoint y: 159, distance: 58.3
click at [383, 161] on div "13190" at bounding box center [686, 161] width 607 height 30
paste input "13019"
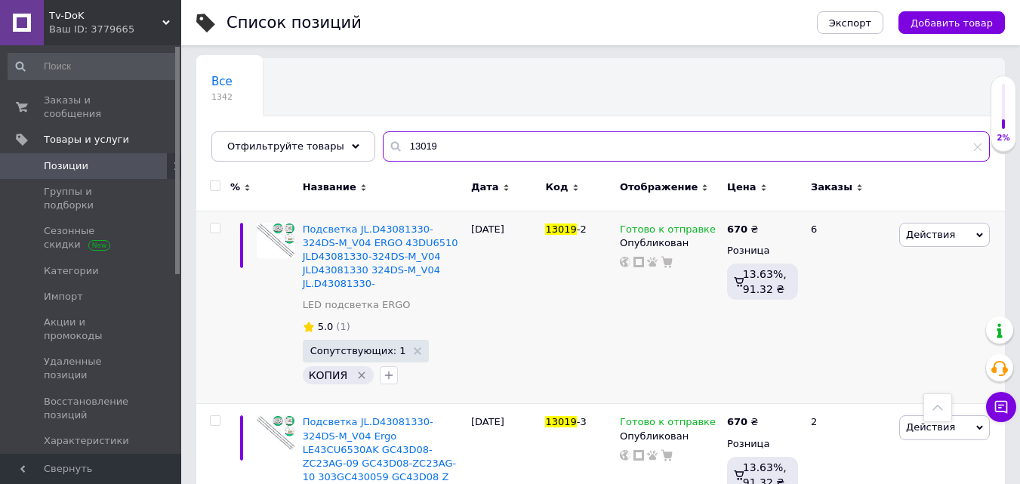
scroll to position [51, 0]
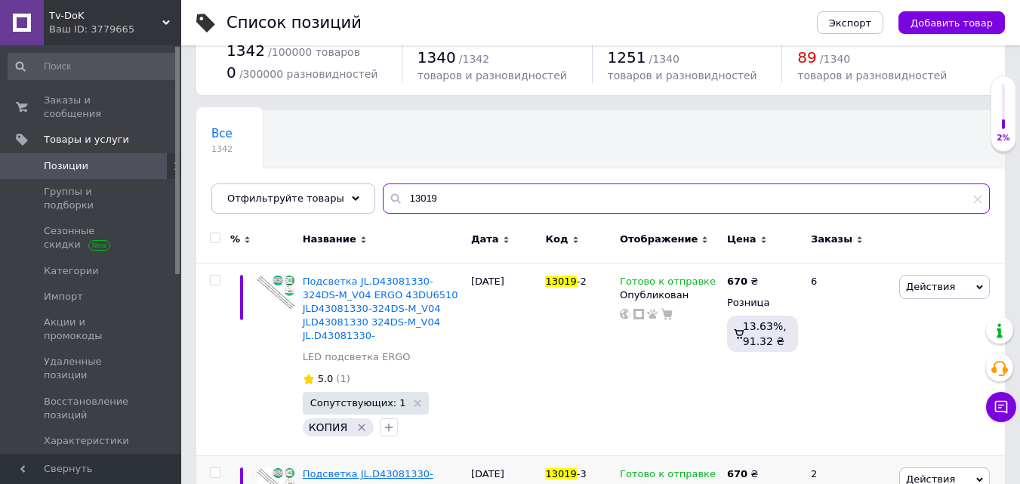
type input "13019"
